Goal: Check status: Check status

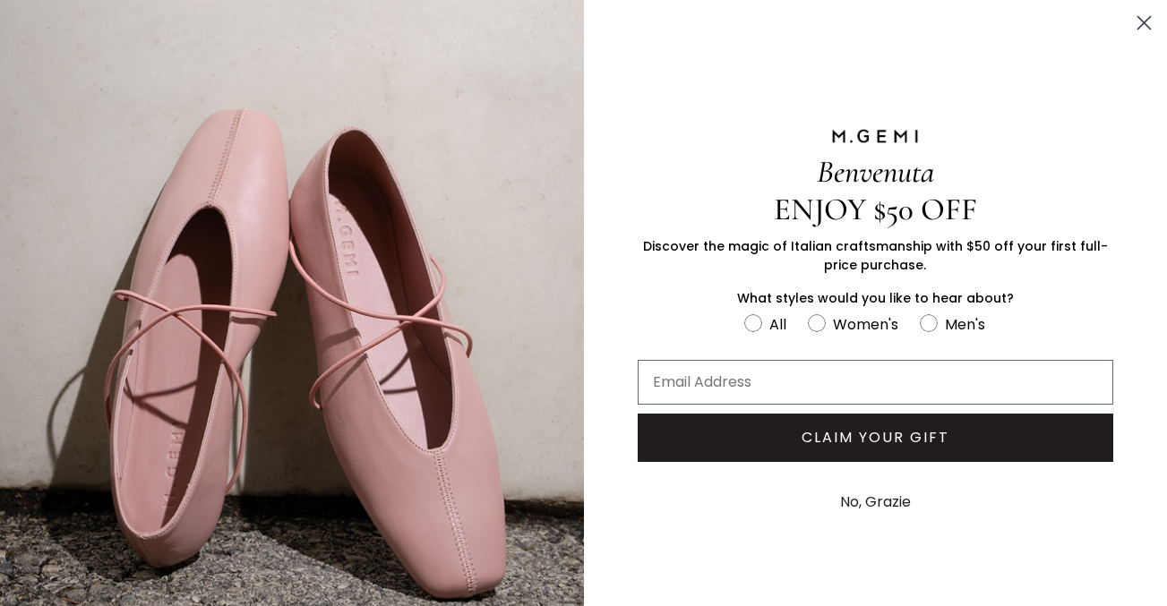
click at [1142, 21] on icon "Close dialog" at bounding box center [1144, 23] width 13 height 13
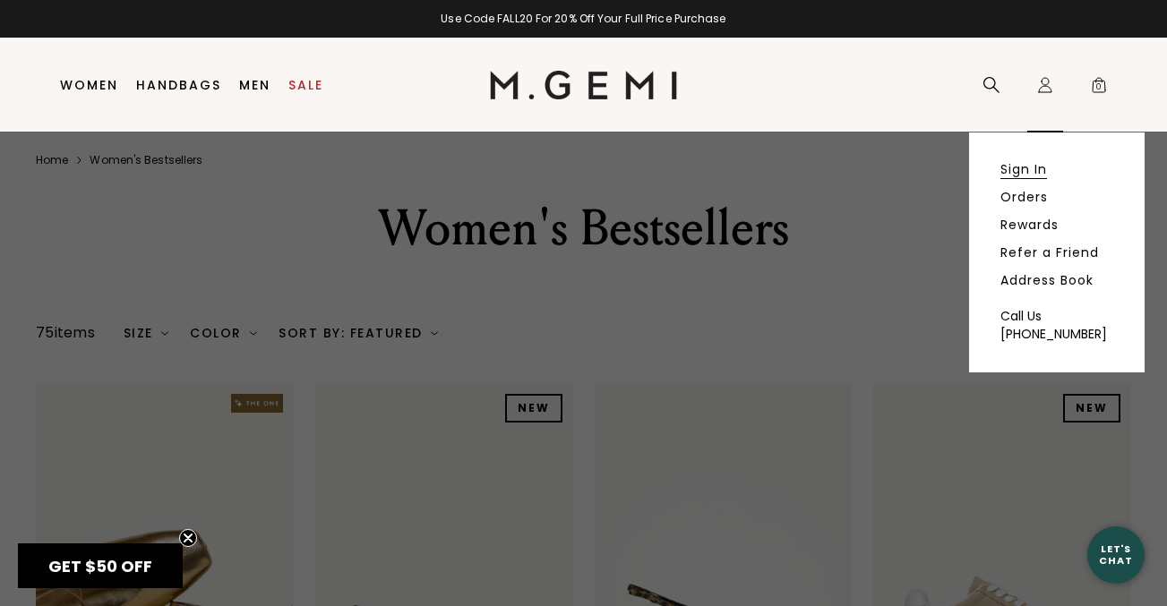
click at [1022, 163] on link "Sign In" at bounding box center [1023, 169] width 47 height 16
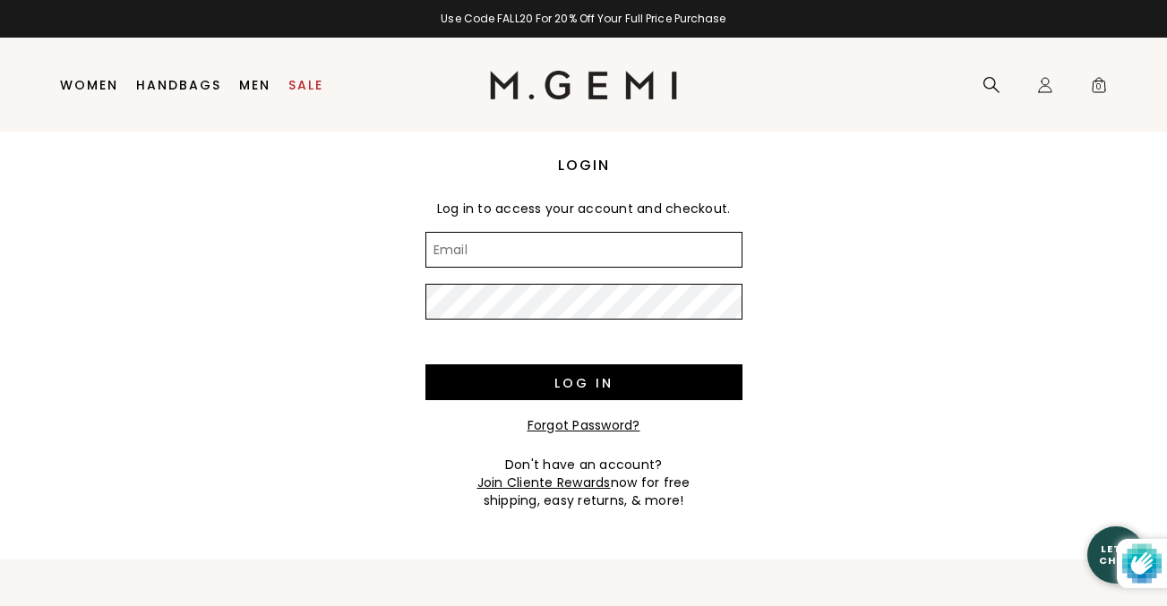
type input "g"
type input "ajsherry18@me.com"
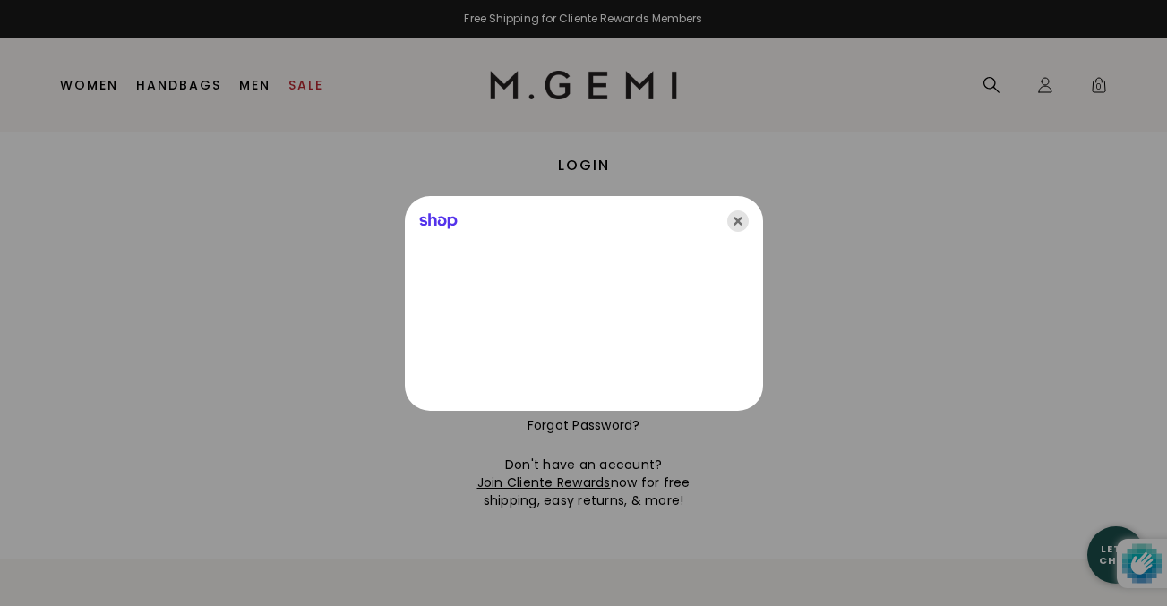
click at [740, 219] on icon "Close" at bounding box center [737, 220] width 21 height 21
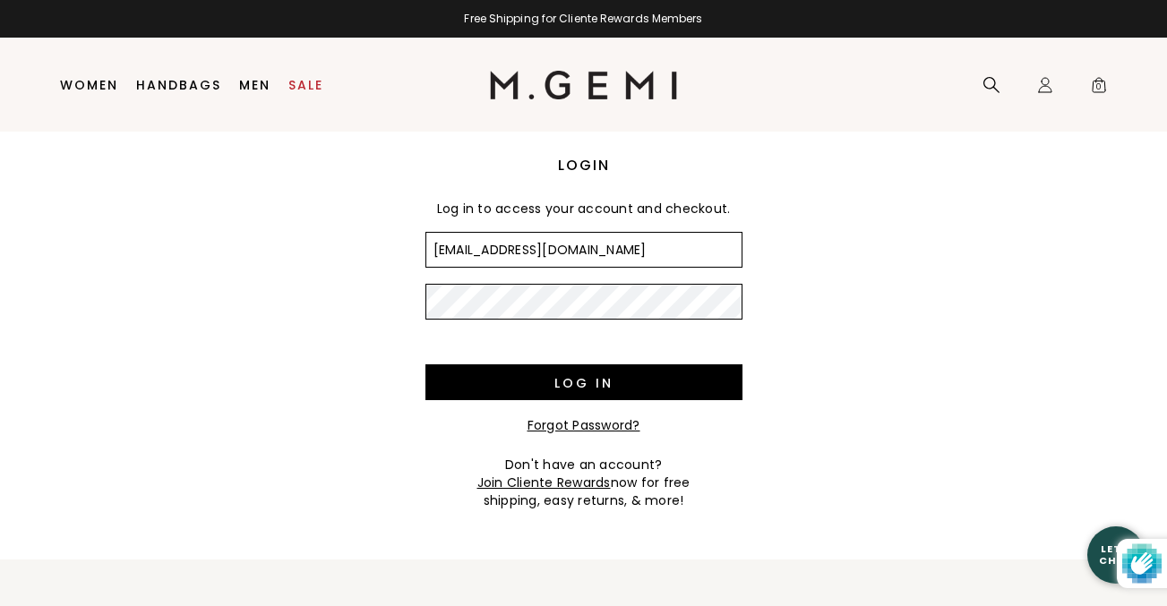
click at [425, 364] on input "Log in" at bounding box center [583, 382] width 317 height 36
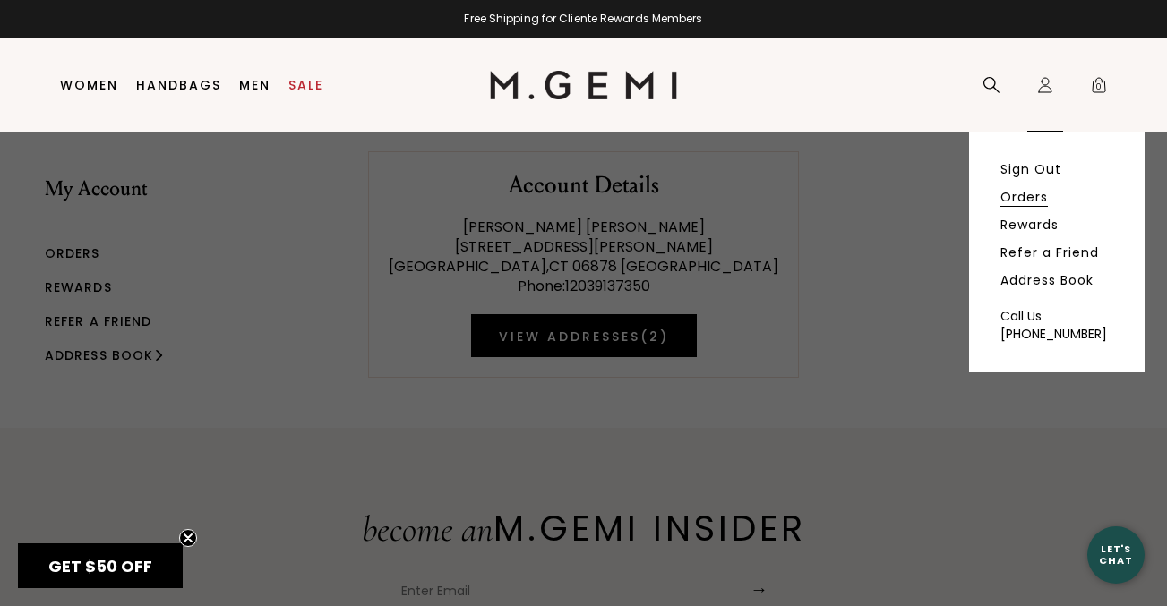
click at [1040, 196] on link "Orders" at bounding box center [1023, 197] width 47 height 16
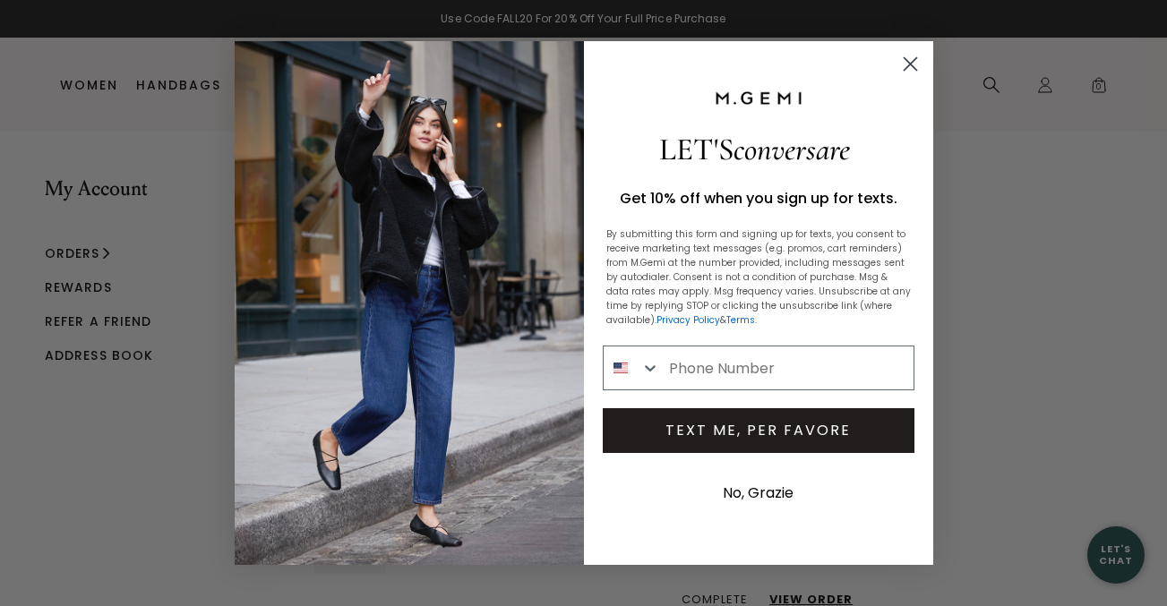
click at [911, 70] on circle "Close dialog" at bounding box center [910, 64] width 30 height 30
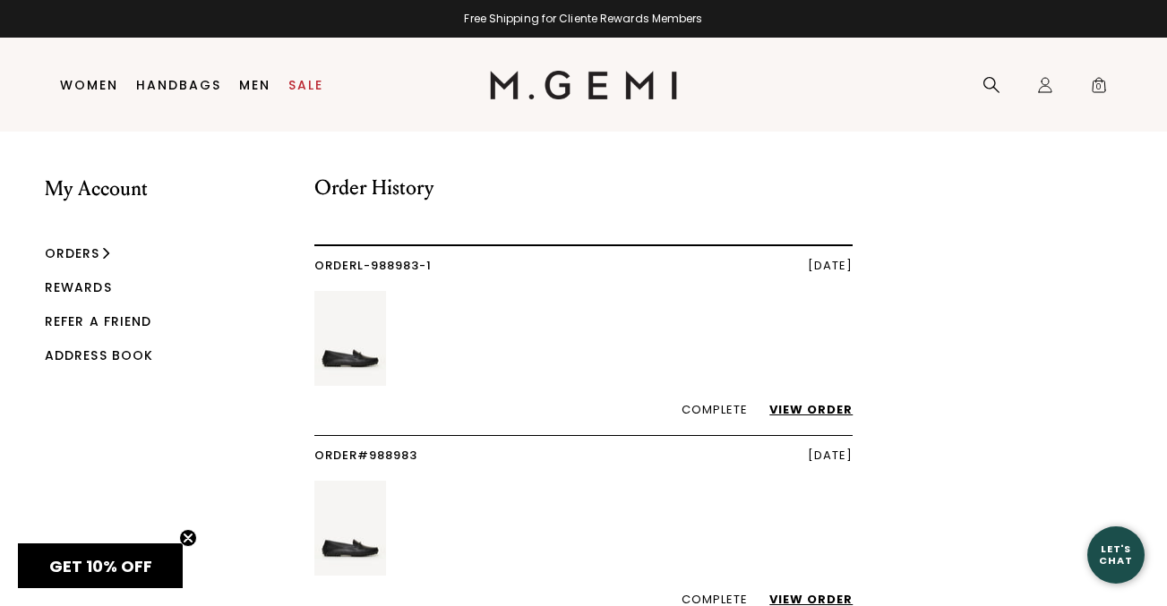
click at [832, 599] on link "View Order" at bounding box center [801, 599] width 101 height 17
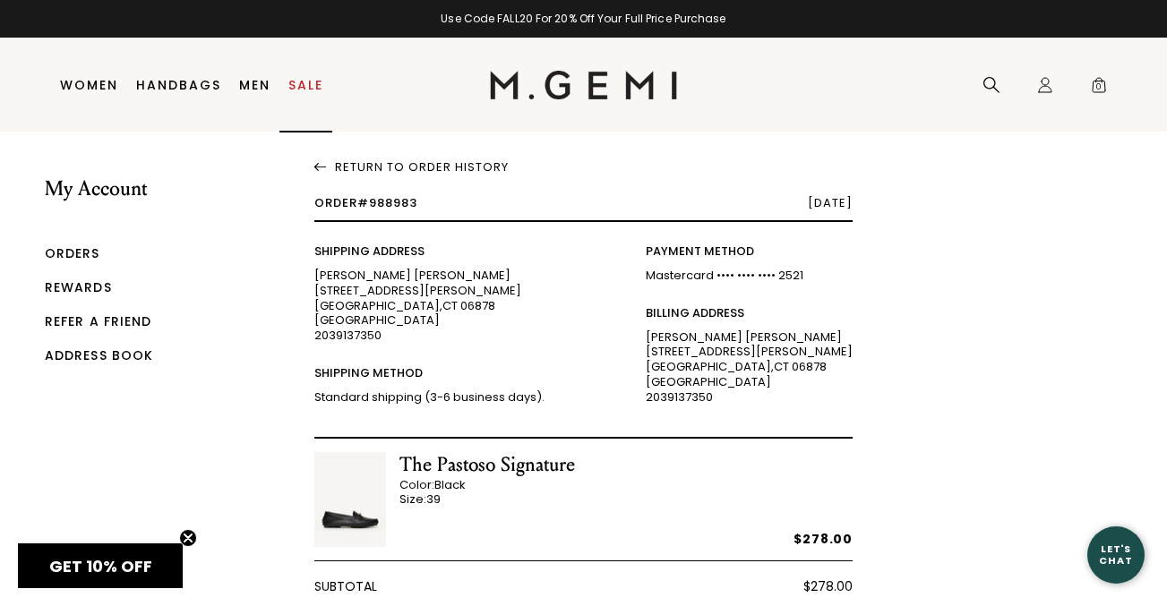
click at [308, 86] on link "Sale" at bounding box center [305, 85] width 35 height 14
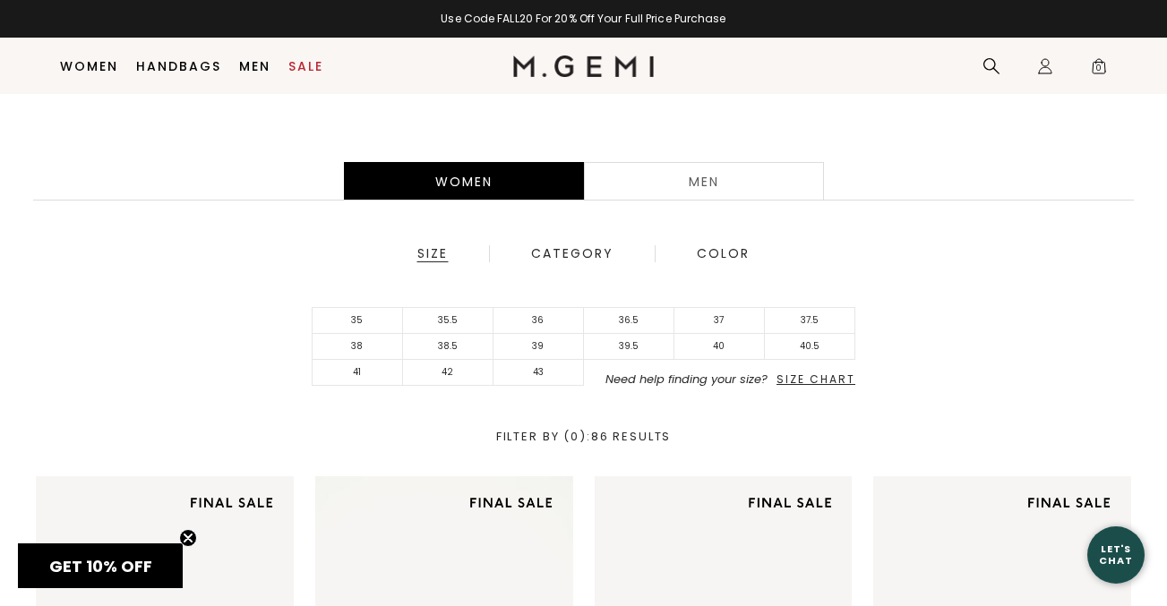
scroll to position [367, 0]
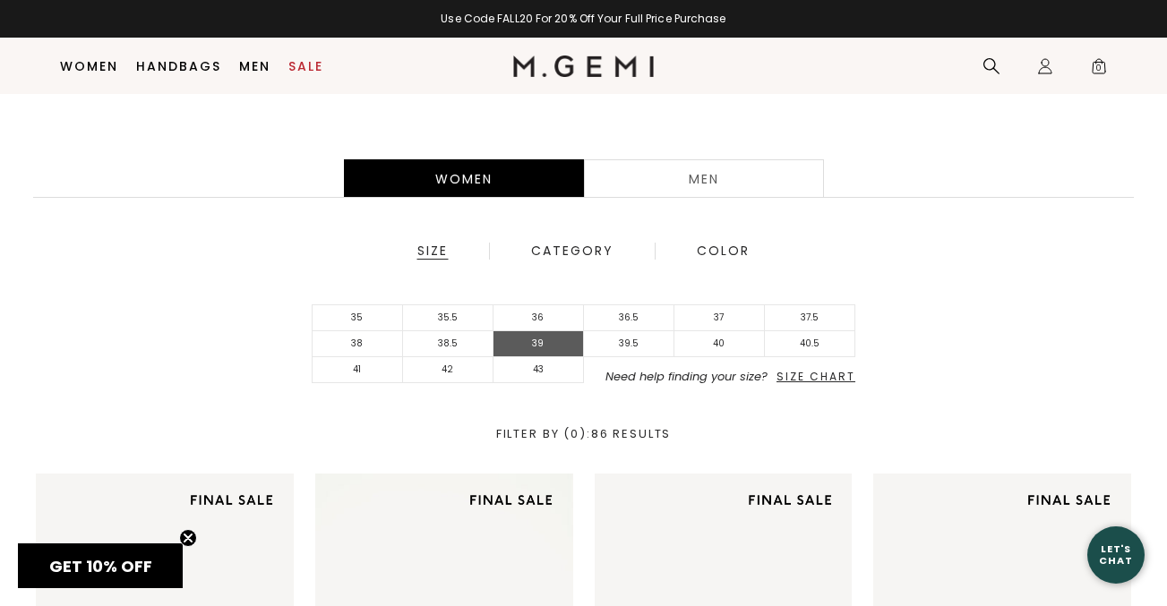
click at [545, 347] on li "39" at bounding box center [538, 344] width 90 height 26
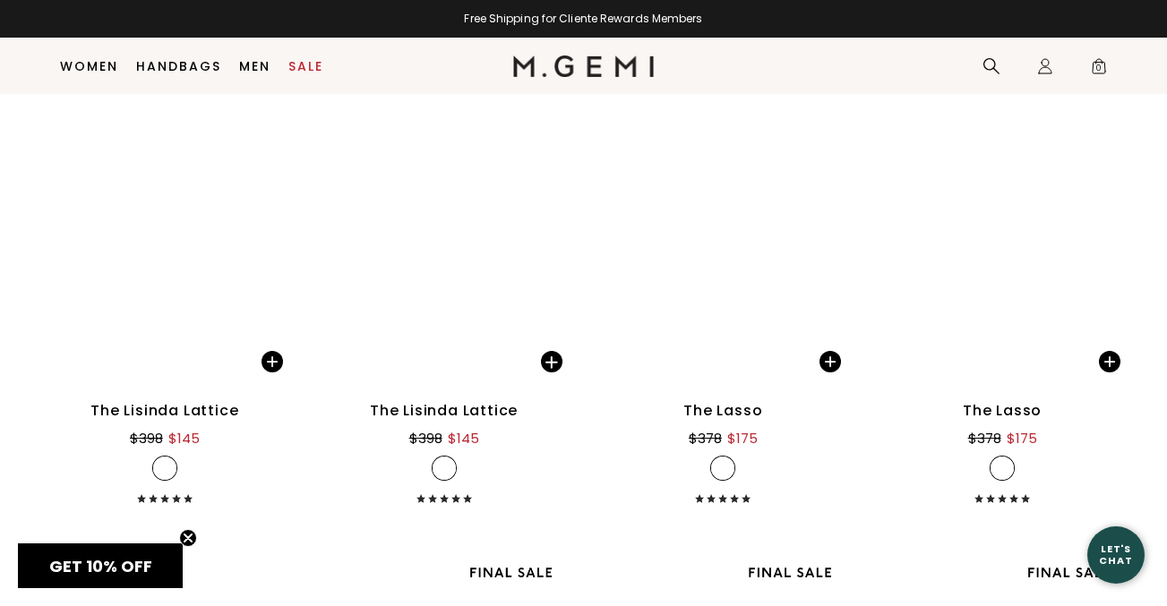
scroll to position [1900, 0]
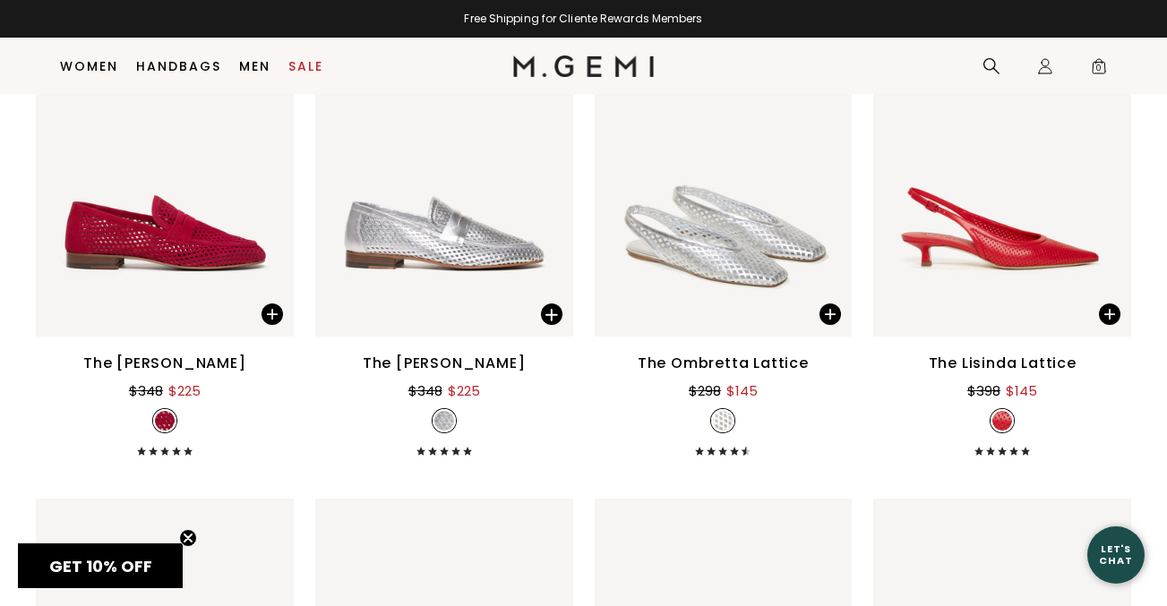
click at [592, 62] on img at bounding box center [583, 66] width 141 height 21
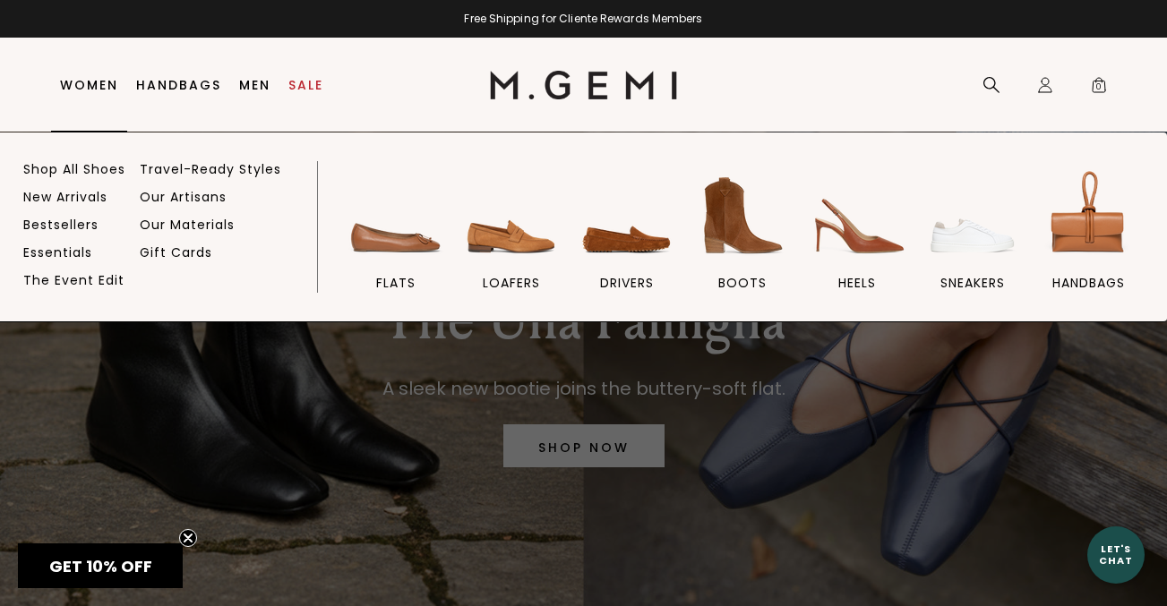
click at [81, 81] on link "Women" at bounding box center [89, 85] width 58 height 14
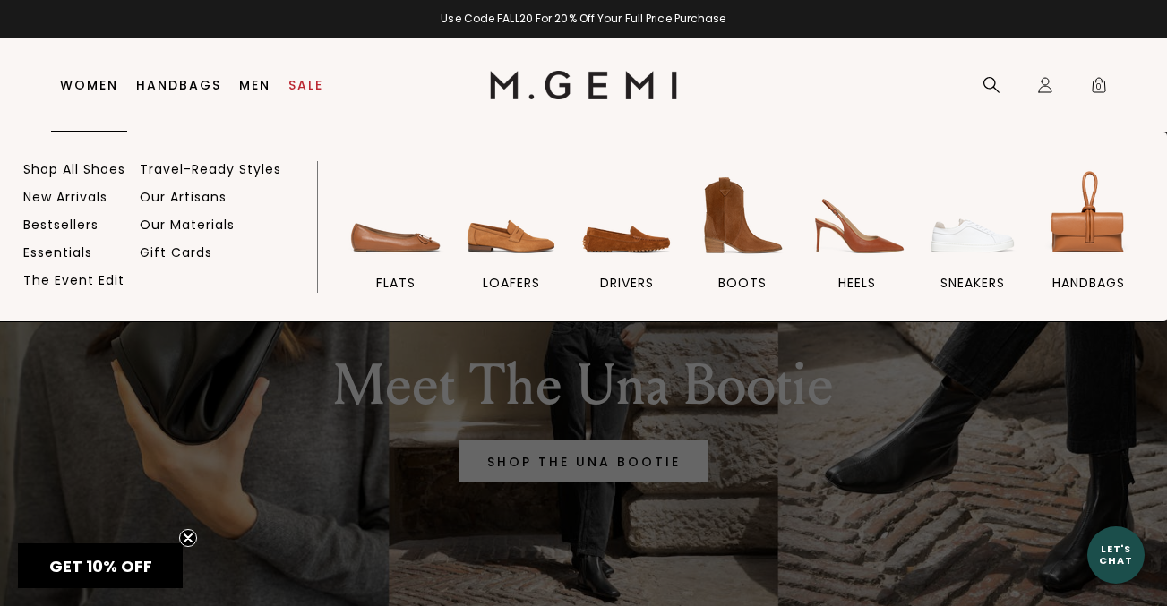
click at [95, 88] on link "Women" at bounding box center [89, 85] width 58 height 14
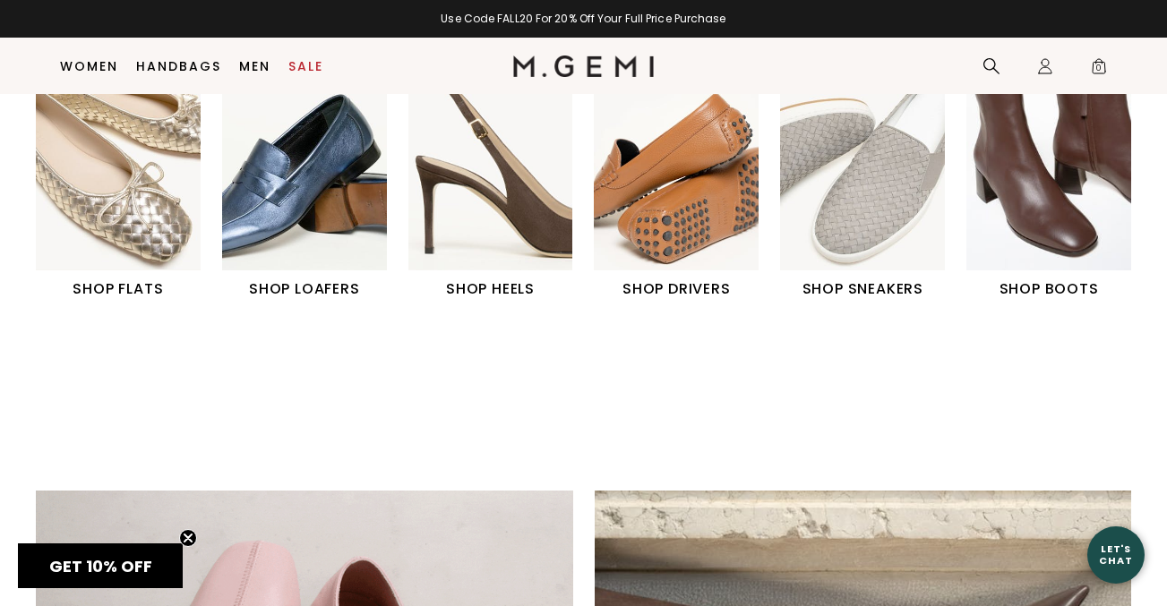
scroll to position [660, 0]
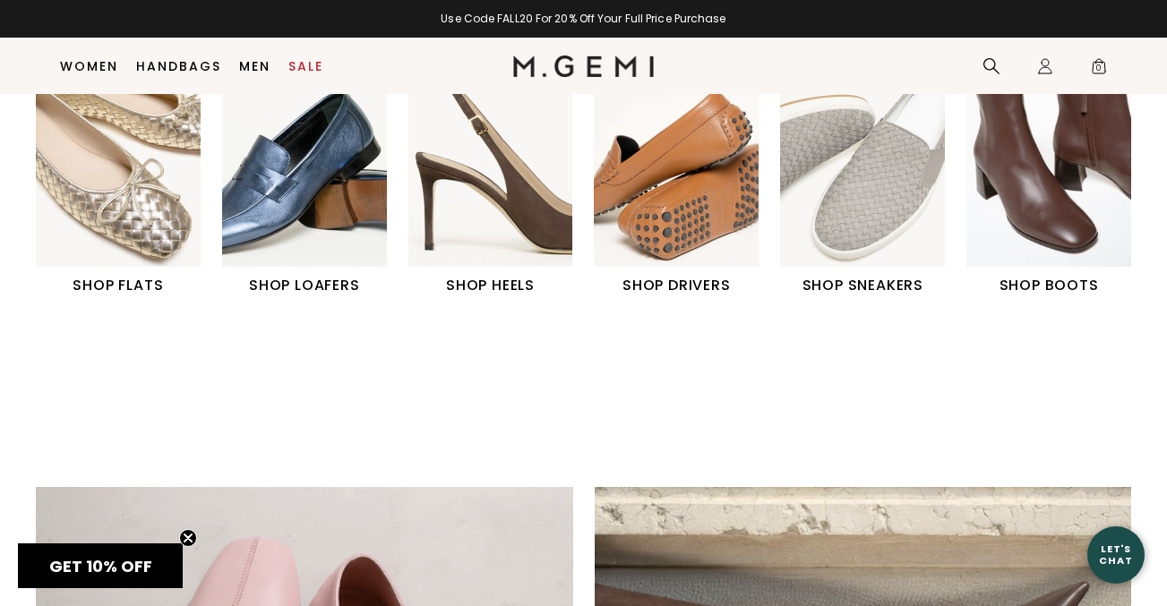
click at [639, 184] on img "4 / 6" at bounding box center [676, 164] width 165 height 206
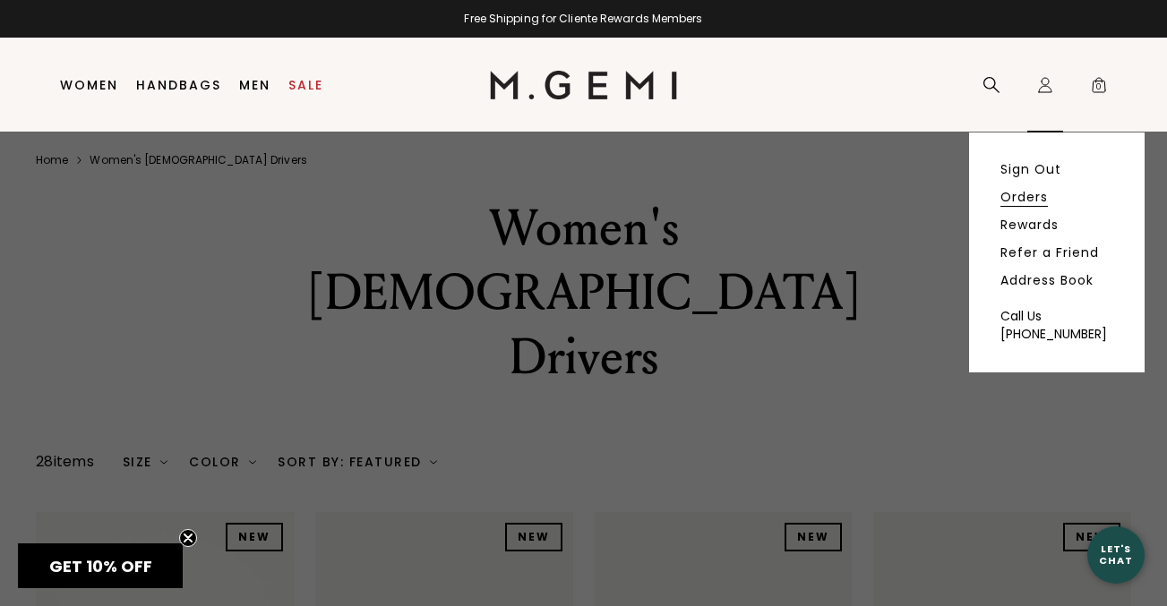
click at [1029, 190] on link "Orders" at bounding box center [1023, 197] width 47 height 16
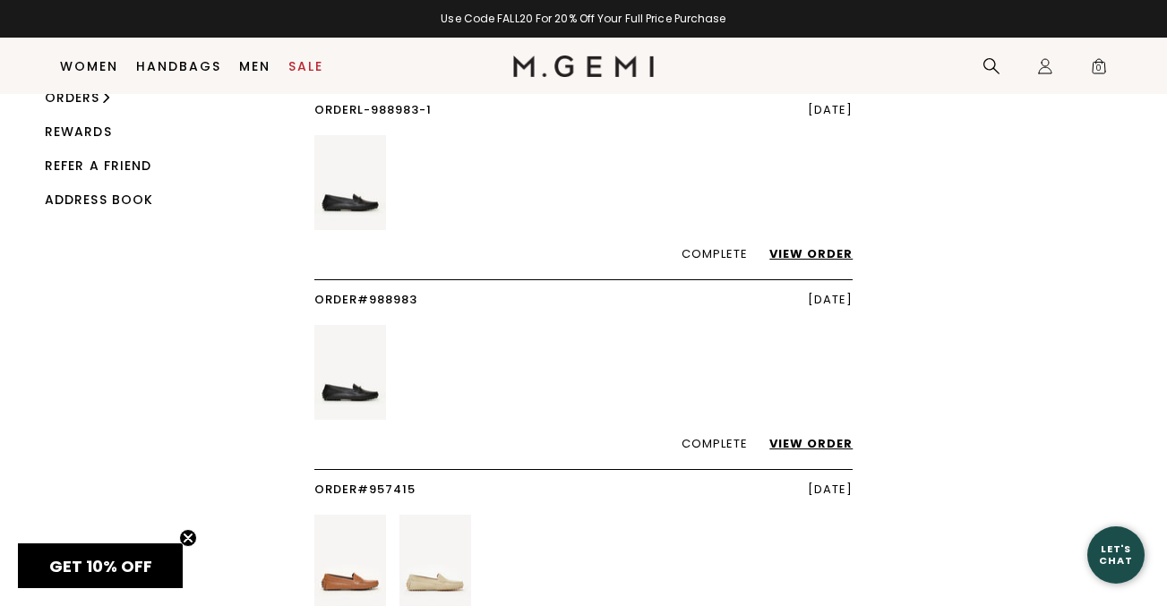
scroll to position [131, 0]
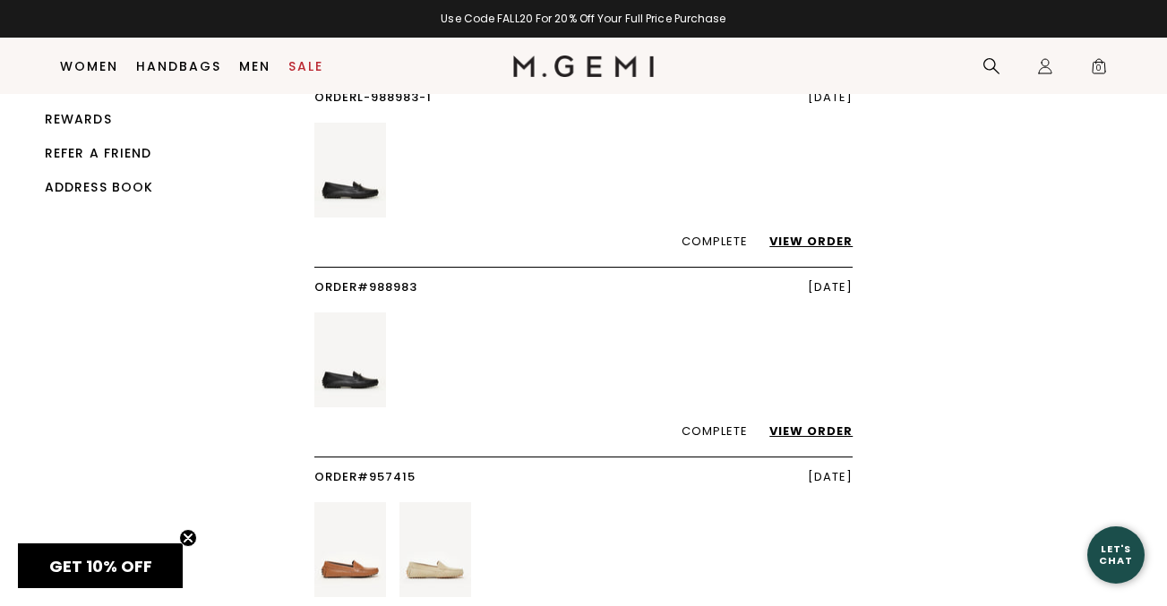
click at [819, 430] on link "View Order" at bounding box center [801, 431] width 101 height 17
